Goal: Communication & Community: Answer question/provide support

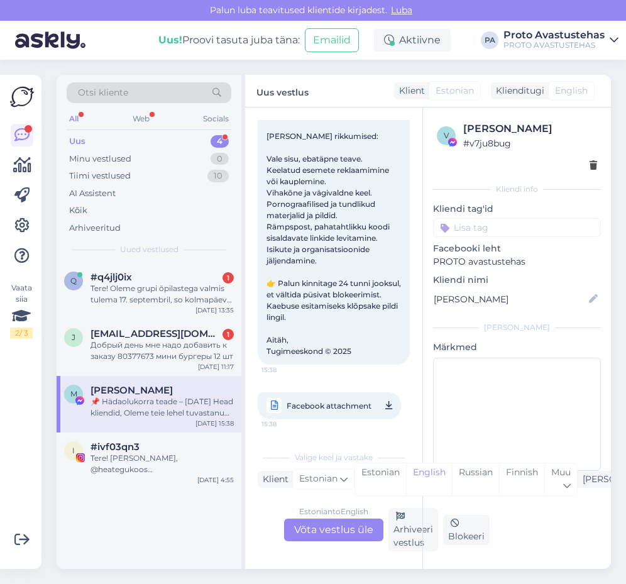
scroll to position [211, 0]
click at [403, 534] on div "Arhiveeri vestlus" at bounding box center [414, 529] width 50 height 43
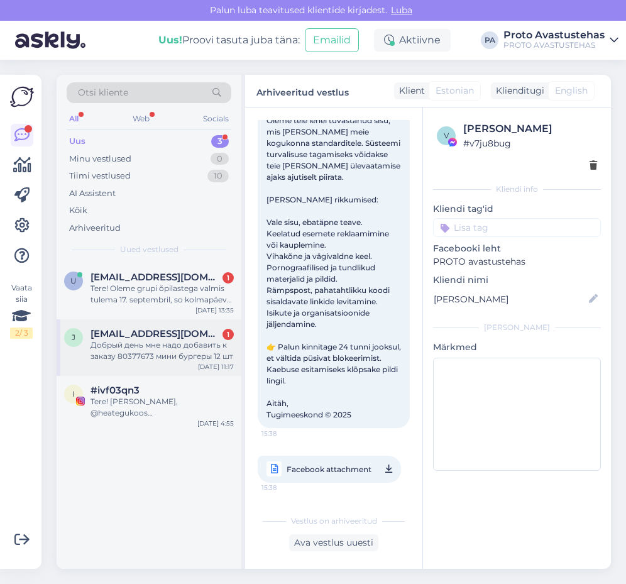
click at [133, 337] on span "[EMAIL_ADDRESS][DOMAIN_NAME]" at bounding box center [156, 333] width 131 height 11
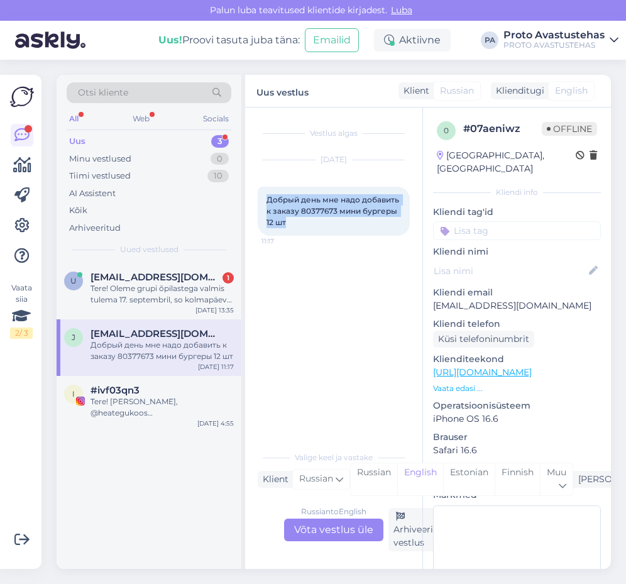
drag, startPoint x: 291, startPoint y: 226, endPoint x: 268, endPoint y: 195, distance: 38.8
click at [268, 195] on div "Добрый день мне надо добавить к заказу 80377673 мини бургеры 12 шт 11:17" at bounding box center [334, 211] width 152 height 49
copy span "Добрый день мне надо добавить к заказу 80377673 мини бургеры 12 шт"
click at [333, 535] on div "Russian to English Võta vestlus üle" at bounding box center [333, 530] width 99 height 23
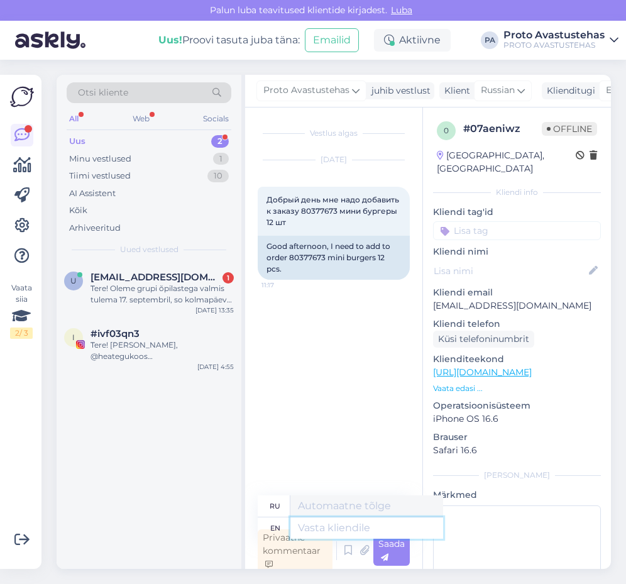
click at [348, 528] on textarea at bounding box center [367, 528] width 153 height 21
type textarea "Tere."
type textarea "Тере."
type textarea "Tere. Palun k"
type textarea "Тере. [GEOGRAPHIC_DATA]"
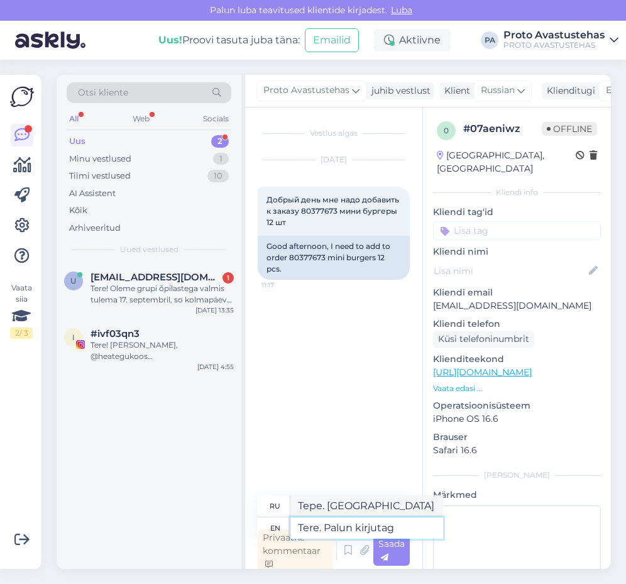
type textarea "Tere. Palun kirjutage"
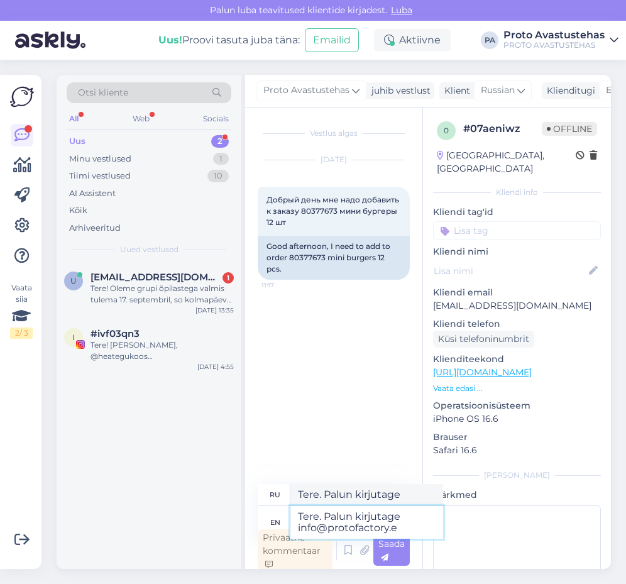
type textarea "Tere. Palun kirjutage [EMAIL_ADDRESS][DOMAIN_NAME]"
type textarea "Тере. Палунский кирьютаге [EMAIL_ADDRESS][DOMAIN_NAME]"
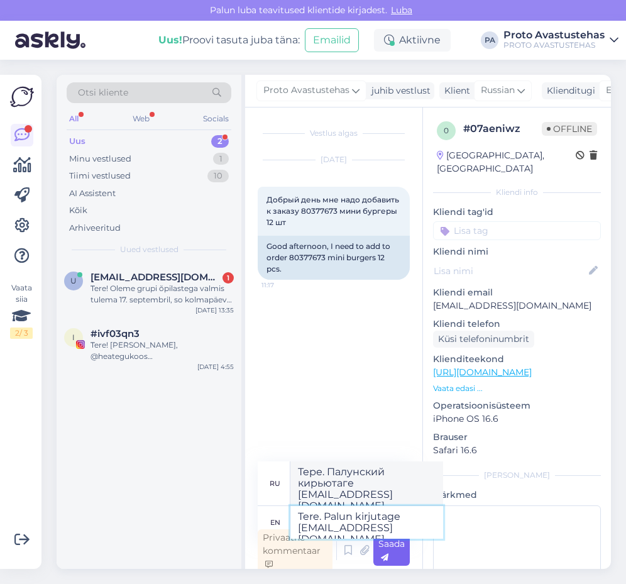
type textarea "Tere. Palun kirjutage [EMAIL_ADDRESS][DOMAIN_NAME]"
click at [381, 552] on span "Saada" at bounding box center [392, 550] width 26 height 25
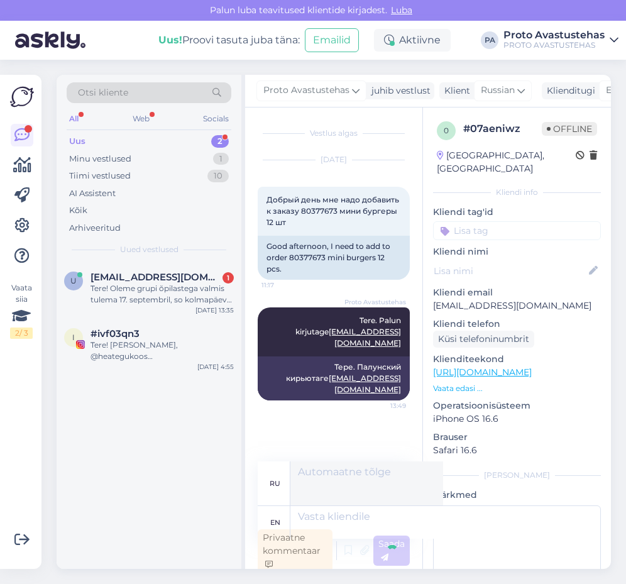
scroll to position [4, 0]
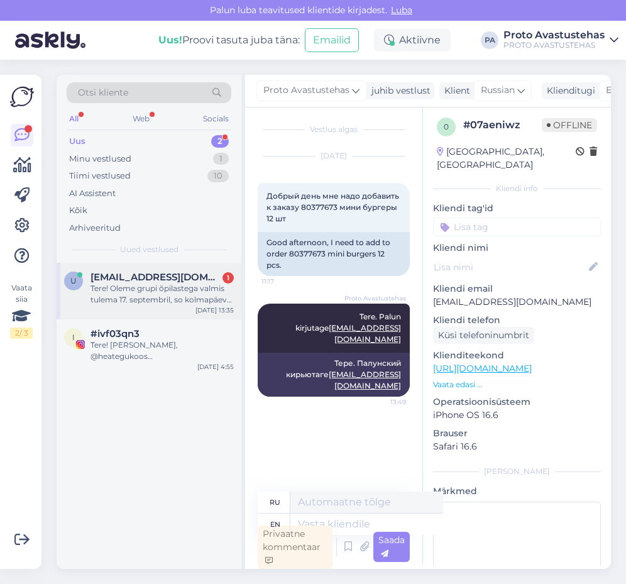
click at [142, 289] on div "Tere! Oleme grupi õpilastega valmis tulema 17. septembril, so kolmapäeval [GEOG…" at bounding box center [162, 294] width 143 height 23
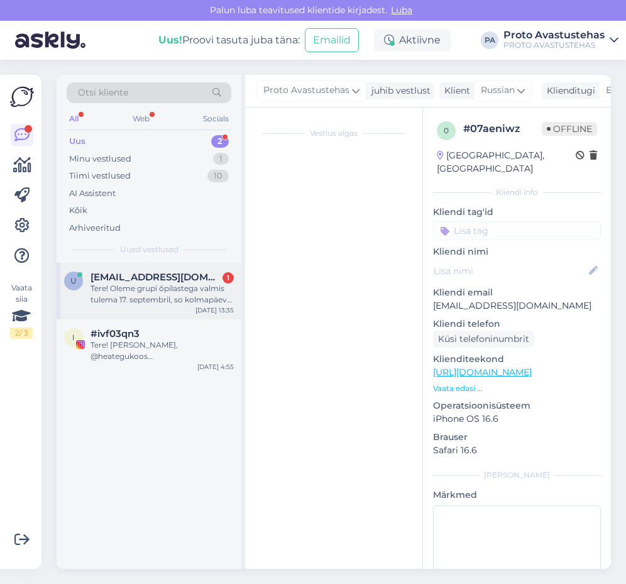
scroll to position [0, 0]
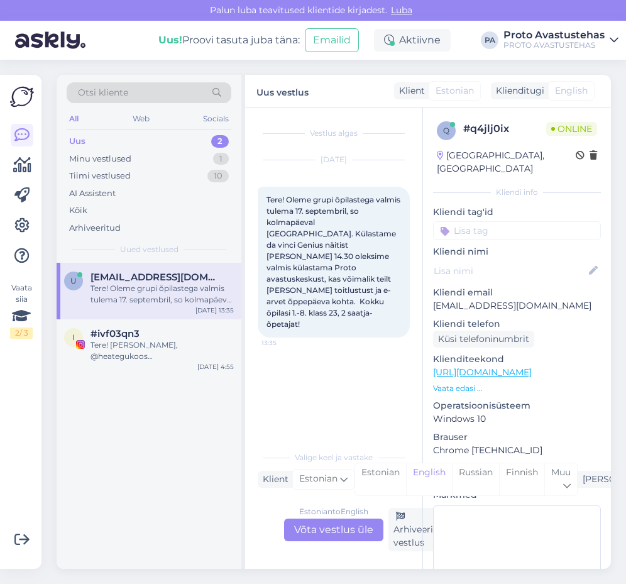
click at [350, 527] on div "Estonian to English Võta vestlus üle" at bounding box center [333, 530] width 99 height 23
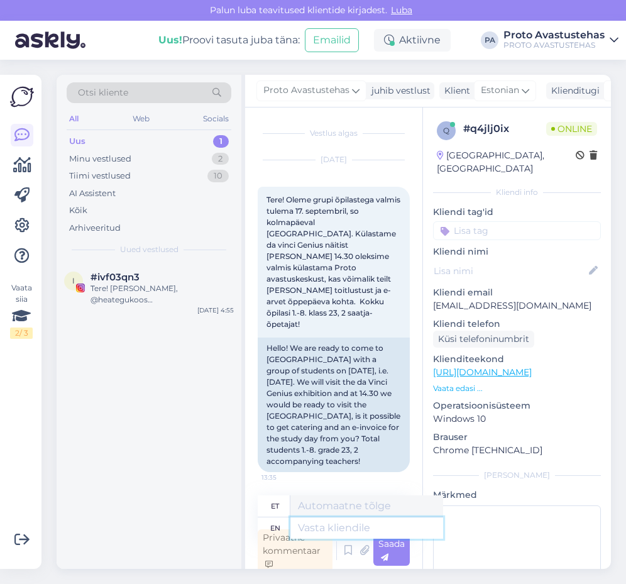
click at [354, 530] on textarea at bounding box center [367, 528] width 153 height 21
type textarea "Tere."
type textarea "Tere. Palun k"
type textarea "Tere. [GEOGRAPHIC_DATA]"
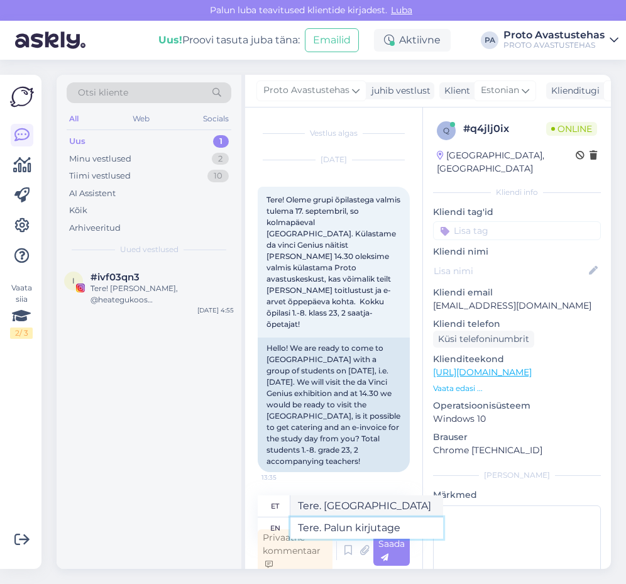
type textarea "Tere. Palun kirjutage"
type textarea "Tere. Palun kirjutus"
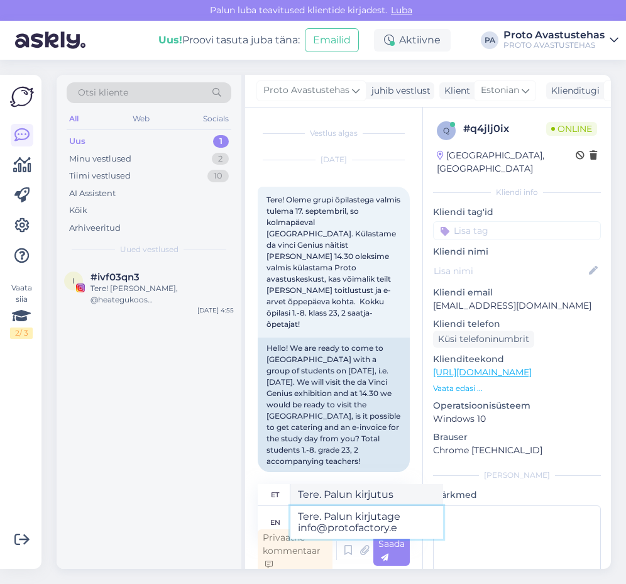
type textarea "Tere. Palun kirjutage [EMAIL_ADDRESS][DOMAIN_NAME]"
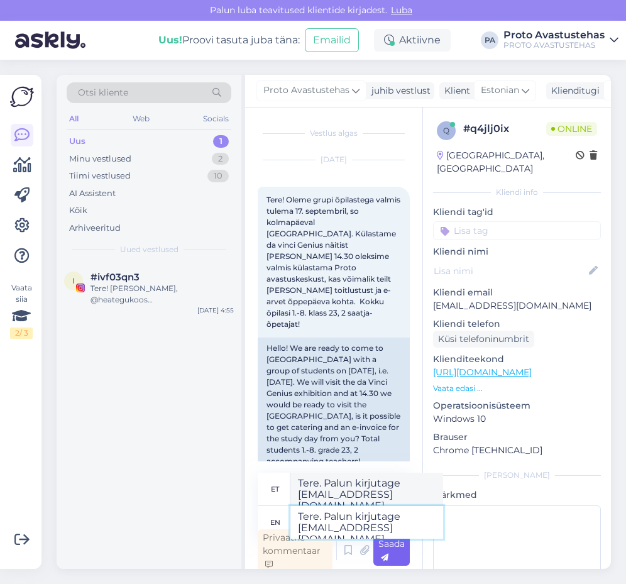
type textarea "Tere. Palun kirjutage [EMAIL_ADDRESS][DOMAIN_NAME]"
click at [391, 551] on div "Saada" at bounding box center [392, 551] width 36 height 30
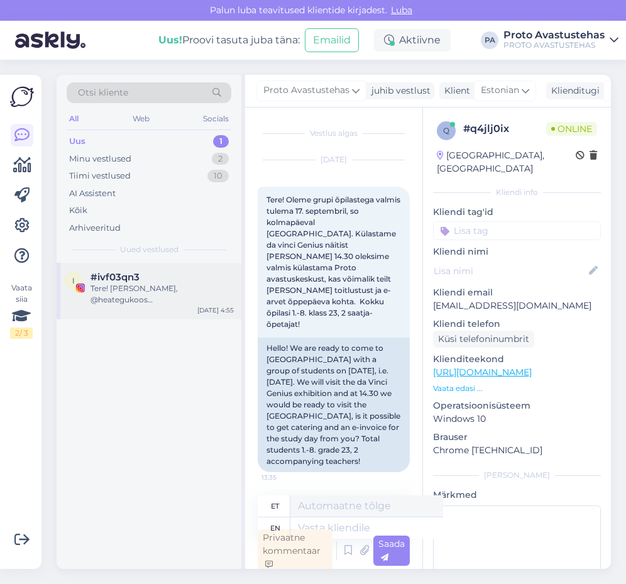
scroll to position [4, 0]
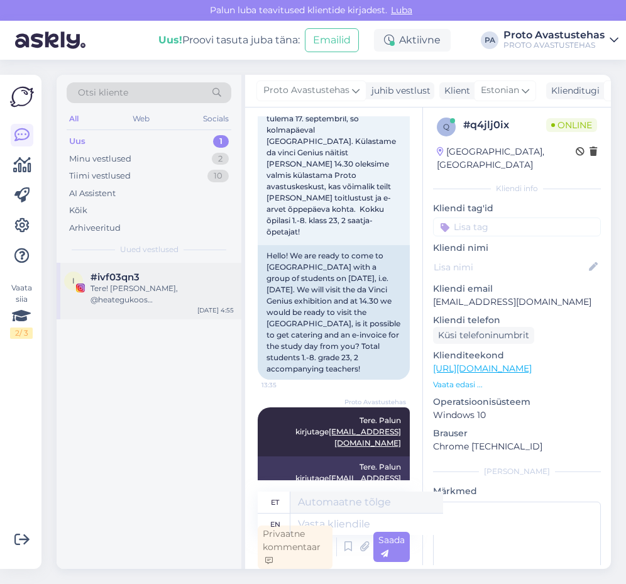
click at [147, 289] on div "Tere! [PERSON_NAME], @heategukoos kommunikatsioonijuht. Meie algatus on loodud …" at bounding box center [162, 294] width 143 height 23
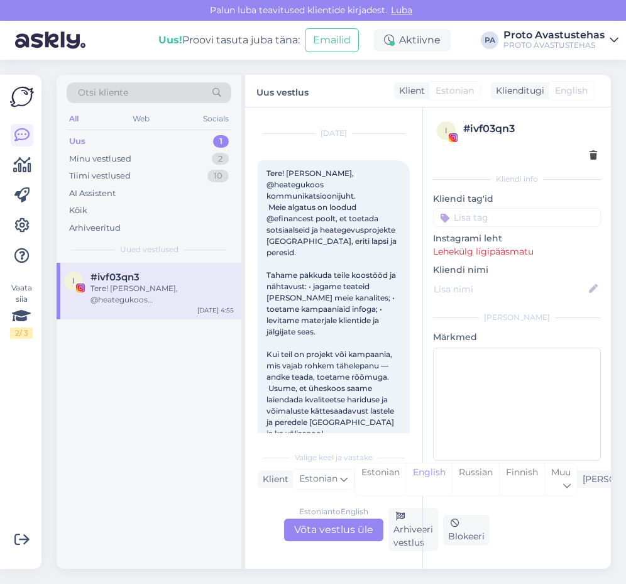
scroll to position [88, 0]
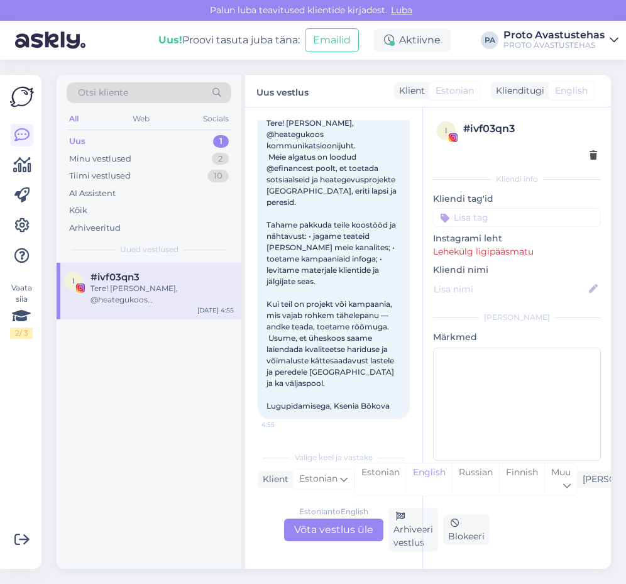
click at [69, 143] on div "Uus" at bounding box center [77, 141] width 16 height 13
